Goal: Navigation & Orientation: Find specific page/section

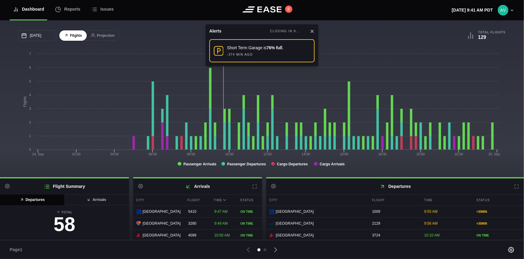
click at [313, 31] on icon at bounding box center [312, 31] width 5 height 5
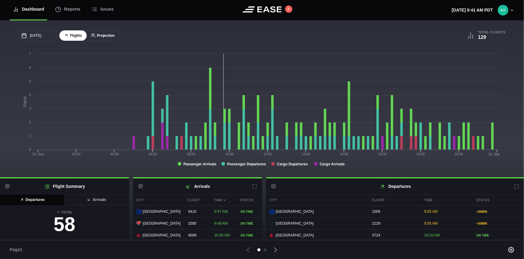
click at [101, 34] on button "Projection" at bounding box center [102, 35] width 33 height 11
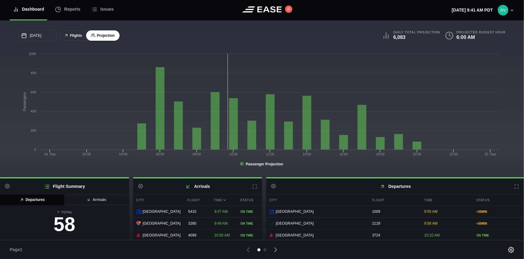
click at [79, 38] on button "Flights" at bounding box center [72, 35] width 27 height 11
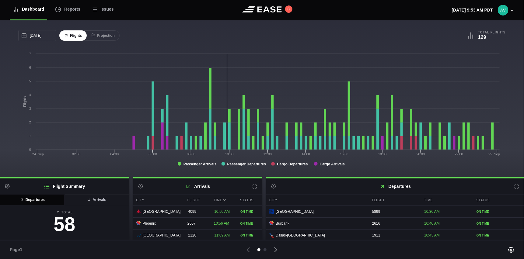
click at [515, 187] on icon at bounding box center [517, 187] width 5 height 5
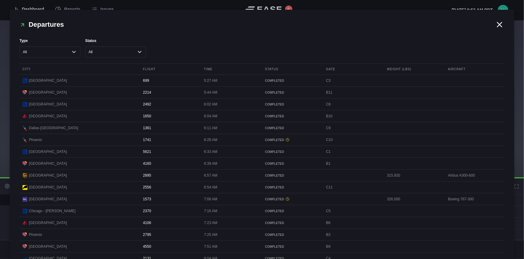
click at [496, 22] on icon at bounding box center [499, 24] width 9 height 9
